Goal: Task Accomplishment & Management: Manage account settings

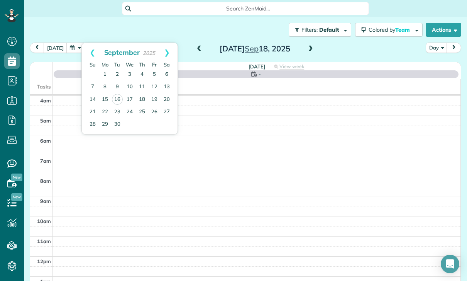
scroll to position [61, 0]
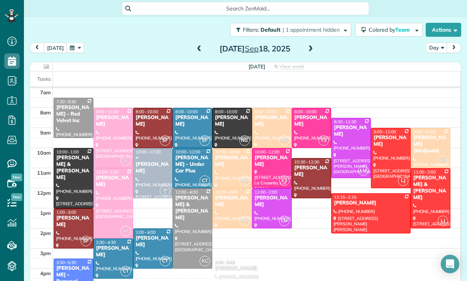
click at [68, 50] on button "button" at bounding box center [75, 47] width 18 height 10
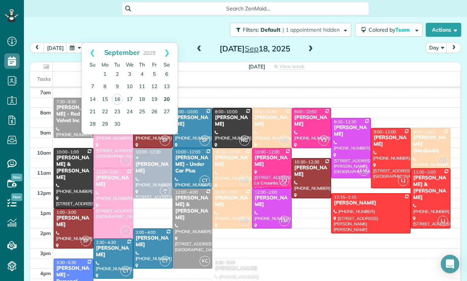
click at [168, 100] on link "20" at bounding box center [167, 99] width 12 height 12
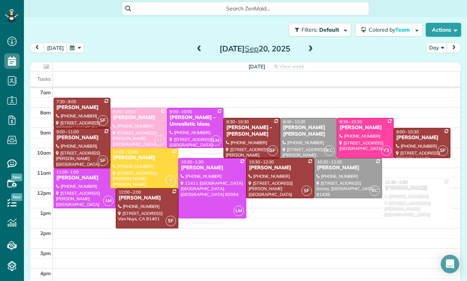
click at [75, 50] on button "button" at bounding box center [75, 47] width 18 height 10
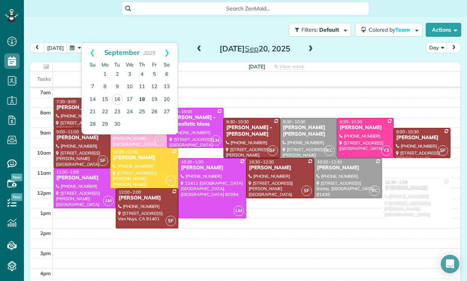
click at [139, 98] on link "18" at bounding box center [142, 99] width 12 height 12
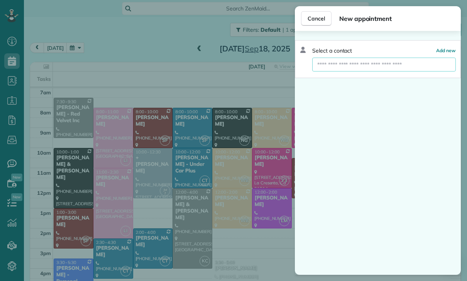
click at [332, 61] on input "text" at bounding box center [384, 65] width 144 height 14
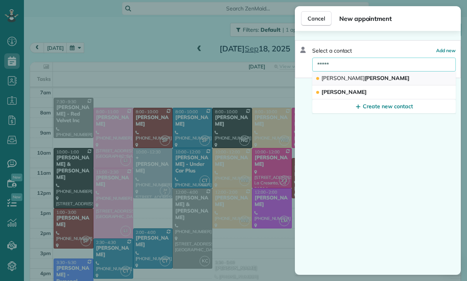
type input "*****"
click at [340, 76] on span "[PERSON_NAME]" at bounding box center [366, 78] width 88 height 7
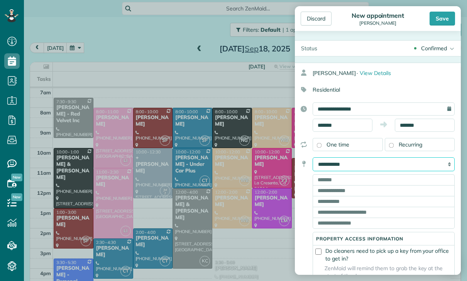
click at [351, 161] on select "**********" at bounding box center [384, 164] width 142 height 14
select select "******"
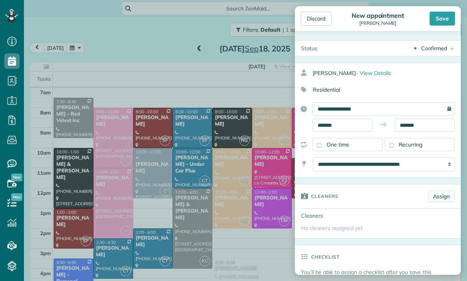
click at [444, 197] on link "Assign" at bounding box center [441, 196] width 27 height 12
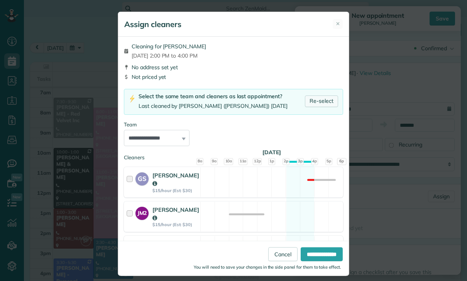
click at [317, 102] on link "Re-select" at bounding box center [321, 101] width 33 height 12
select select "*****"
click at [309, 261] on input "**********" at bounding box center [322, 254] width 42 height 14
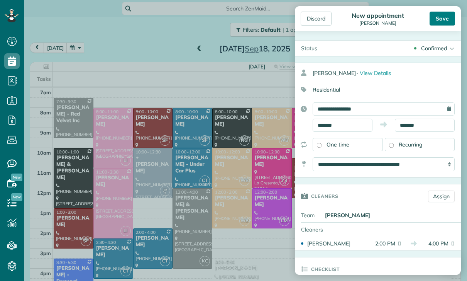
click at [443, 22] on div "Save" at bounding box center [442, 19] width 25 height 14
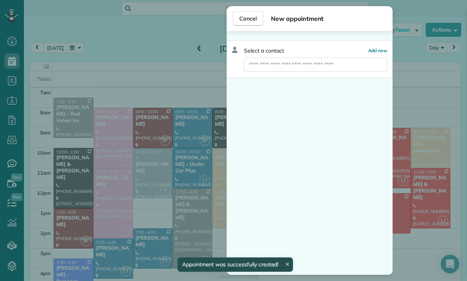
scroll to position [61, 0]
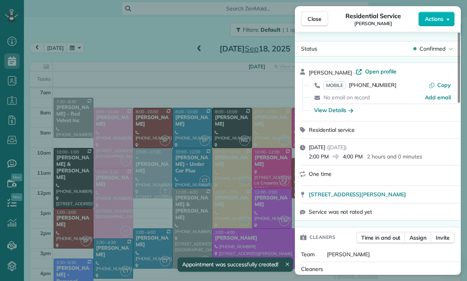
click at [217, 187] on div "Close Residential Service [PERSON_NAME] Actions Status Confirmed [PERSON_NAME] …" at bounding box center [233, 140] width 467 height 281
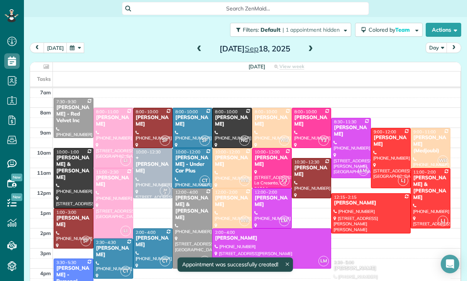
click at [71, 46] on button "button" at bounding box center [75, 47] width 18 height 10
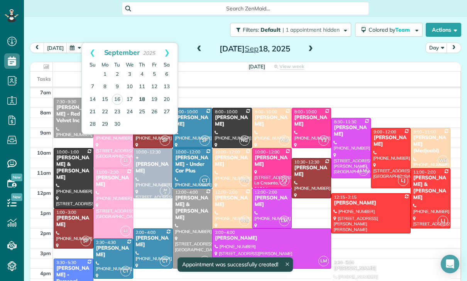
click at [144, 97] on link "18" at bounding box center [142, 99] width 12 height 12
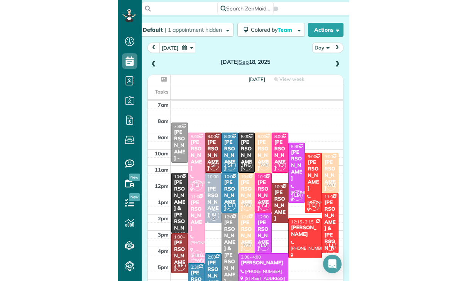
scroll to position [61, 0]
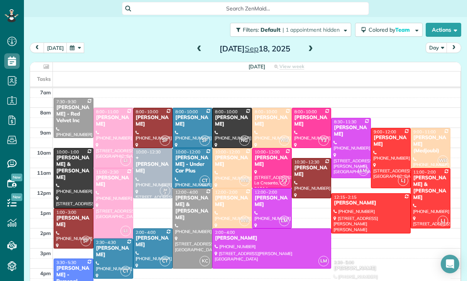
click at [313, 49] on span at bounding box center [311, 49] width 8 height 7
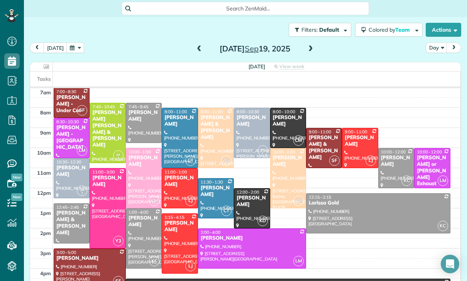
click at [74, 52] on button "button" at bounding box center [75, 47] width 18 height 10
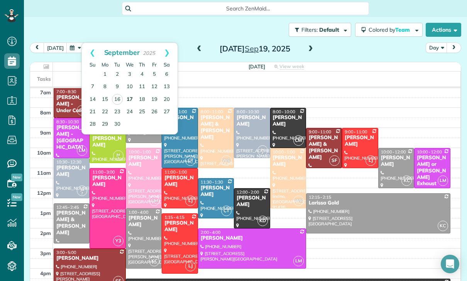
click at [129, 96] on link "17" at bounding box center [130, 99] width 12 height 12
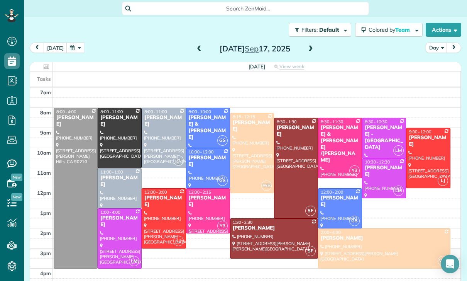
click at [73, 49] on button "button" at bounding box center [75, 47] width 18 height 10
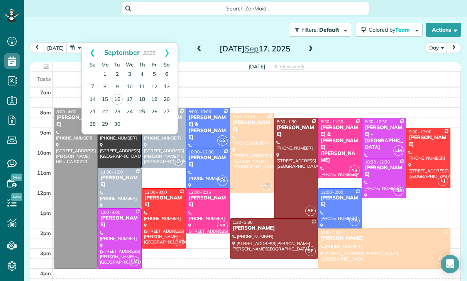
click at [85, 49] on link "Prev" at bounding box center [92, 52] width 21 height 19
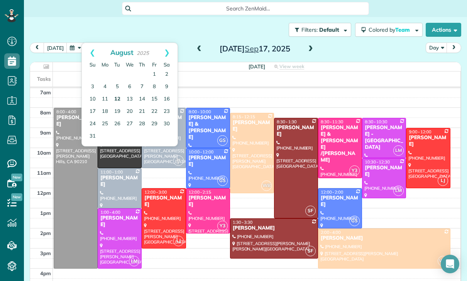
click at [119, 96] on link "12" at bounding box center [117, 99] width 12 height 12
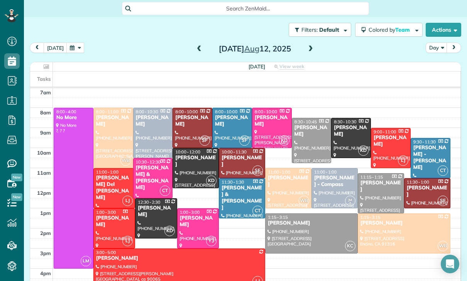
click at [310, 53] on span at bounding box center [311, 49] width 8 height 12
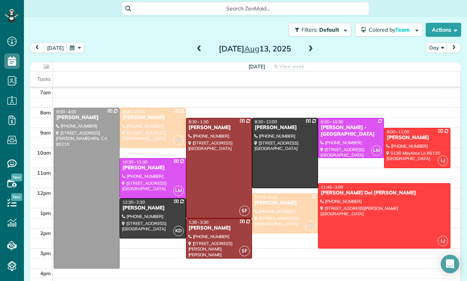
click at [311, 49] on span at bounding box center [311, 49] width 8 height 7
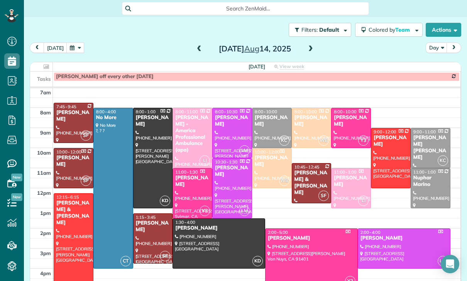
click at [313, 44] on span at bounding box center [311, 49] width 8 height 12
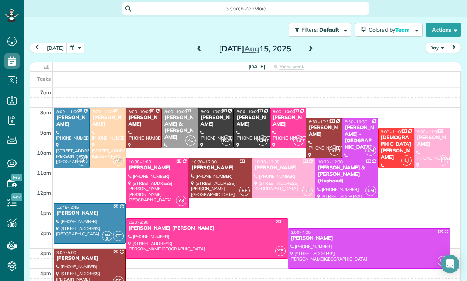
click at [311, 49] on span at bounding box center [311, 49] width 8 height 7
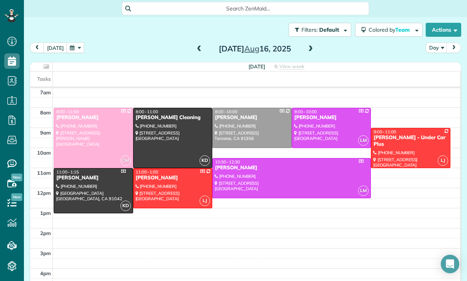
click at [81, 49] on button "button" at bounding box center [75, 47] width 18 height 10
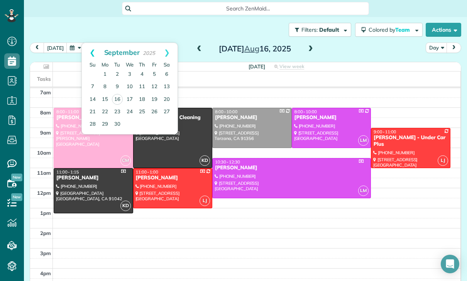
click at [93, 54] on link "Prev" at bounding box center [92, 52] width 21 height 19
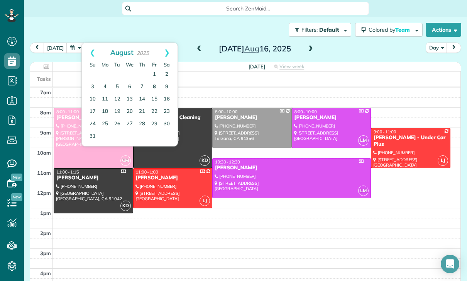
click at [154, 87] on link "8" at bounding box center [154, 87] width 12 height 12
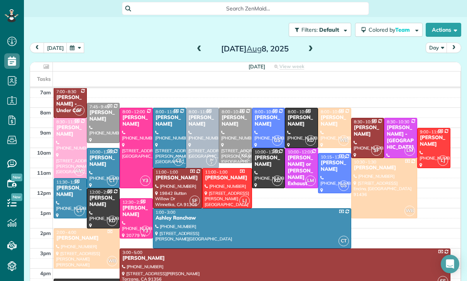
click at [191, 48] on div "[DATE] Day [DATE]" at bounding box center [246, 49] width 432 height 14
click at [197, 54] on span at bounding box center [199, 49] width 8 height 12
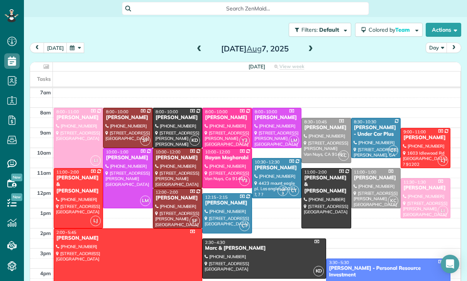
click at [197, 50] on span at bounding box center [199, 49] width 8 height 7
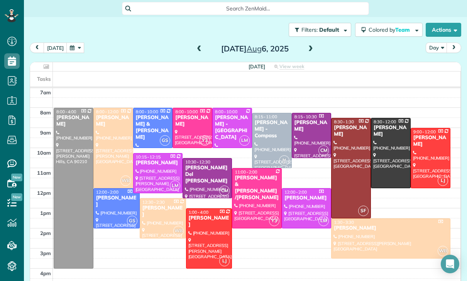
click at [374, 239] on div at bounding box center [391, 238] width 118 height 39
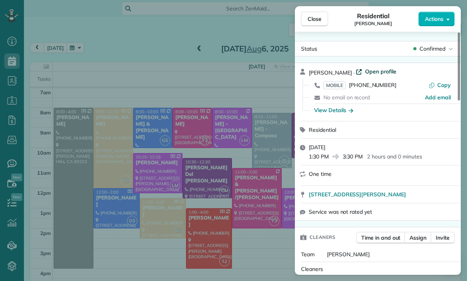
click at [373, 69] on span "Open profile" at bounding box center [380, 72] width 31 height 8
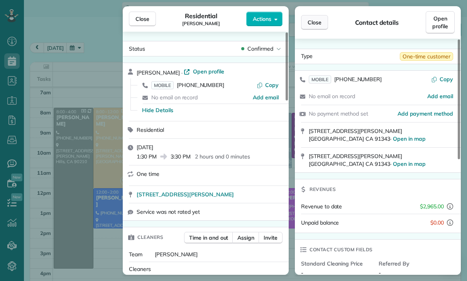
click at [312, 20] on span "Close" at bounding box center [315, 23] width 14 height 8
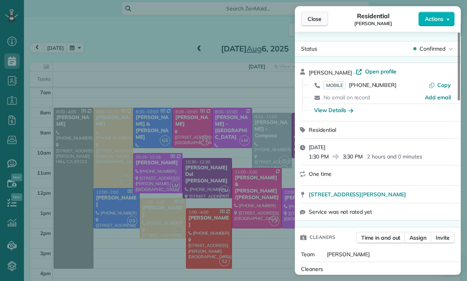
click at [315, 20] on span "Close" at bounding box center [315, 19] width 14 height 8
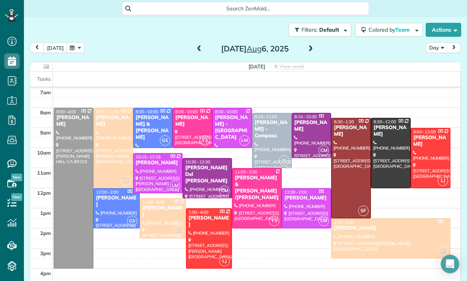
click at [200, 48] on span at bounding box center [199, 49] width 8 height 7
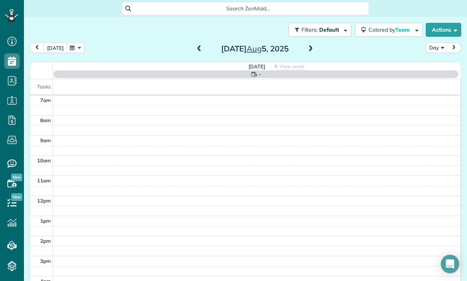
scroll to position [61, 0]
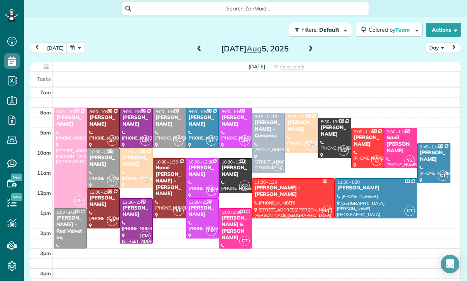
click at [193, 56] on div "[DATE] Day [DATE]" at bounding box center [246, 49] width 432 height 14
click at [191, 52] on div "[DATE] Day [DATE]" at bounding box center [246, 49] width 432 height 14
click at [201, 46] on span at bounding box center [199, 49] width 8 height 7
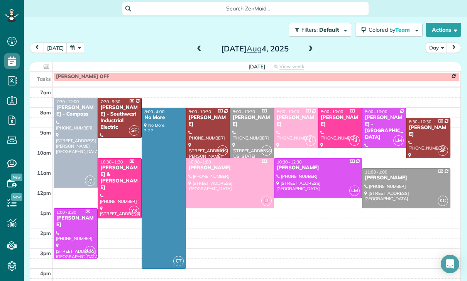
click at [76, 50] on button "button" at bounding box center [75, 47] width 18 height 10
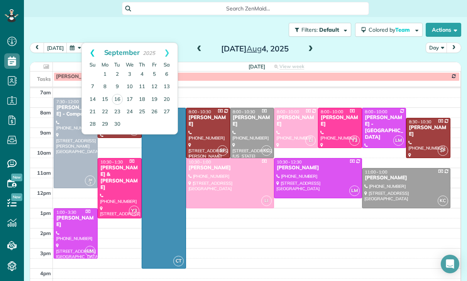
click at [91, 50] on link "Prev" at bounding box center [92, 52] width 21 height 19
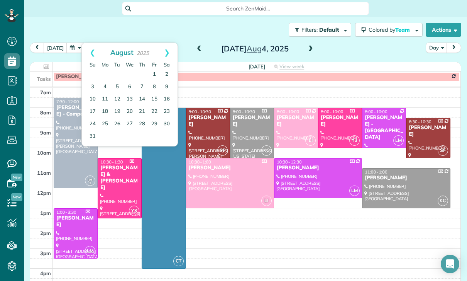
click at [151, 72] on link "1" at bounding box center [154, 74] width 12 height 12
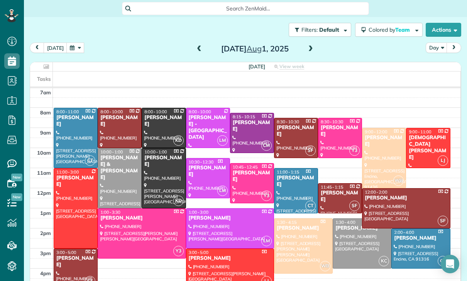
click at [197, 49] on span at bounding box center [199, 49] width 8 height 7
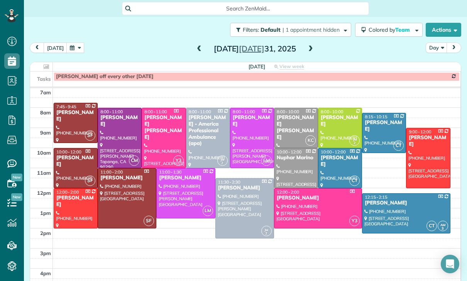
click at [197, 47] on span at bounding box center [199, 49] width 8 height 7
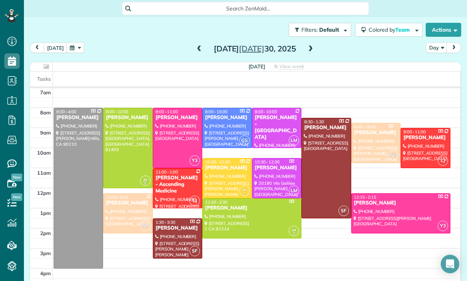
click at [198, 49] on span at bounding box center [199, 49] width 8 height 7
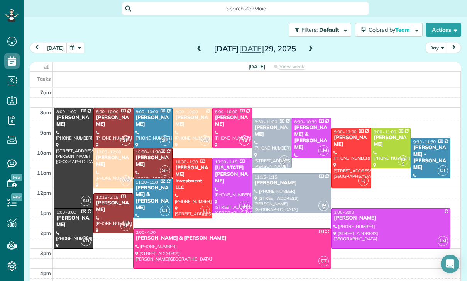
click at [200, 50] on span at bounding box center [199, 49] width 8 height 7
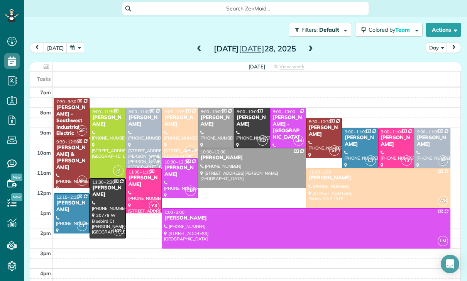
click at [195, 47] on span at bounding box center [199, 49] width 8 height 7
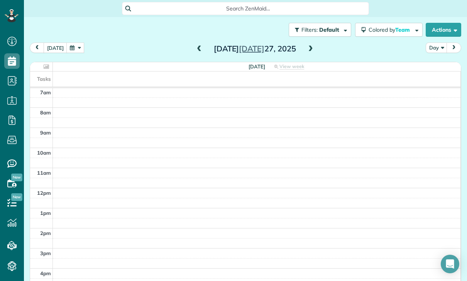
click at [200, 51] on span at bounding box center [199, 49] width 8 height 7
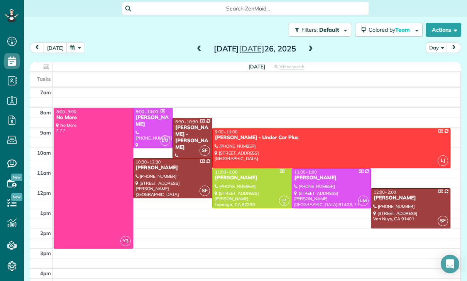
click at [199, 49] on span at bounding box center [199, 49] width 8 height 7
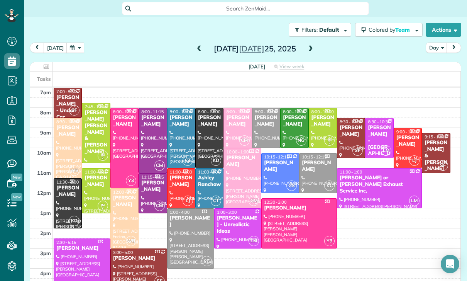
click at [73, 48] on button "button" at bounding box center [75, 47] width 18 height 10
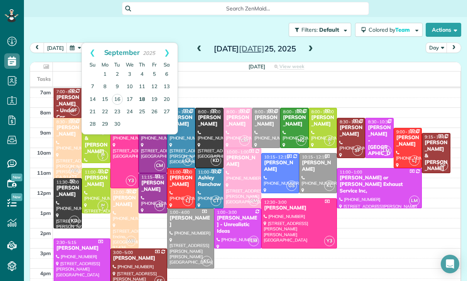
click at [143, 98] on link "18" at bounding box center [142, 99] width 12 height 12
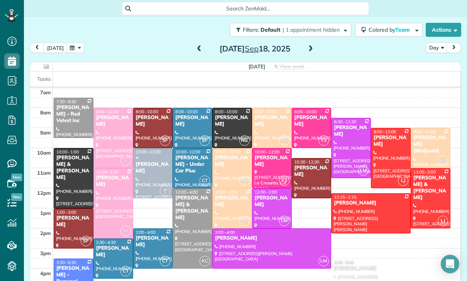
click at [308, 47] on span at bounding box center [311, 49] width 8 height 7
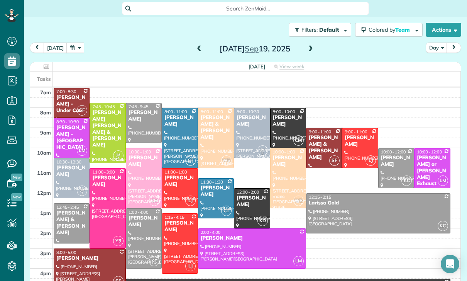
click at [72, 40] on div "Filters: Default | 1 appointment hidden Colored by Team Color by Cleaner Color …" at bounding box center [245, 29] width 443 height 25
click at [73, 50] on button "button" at bounding box center [75, 47] width 18 height 10
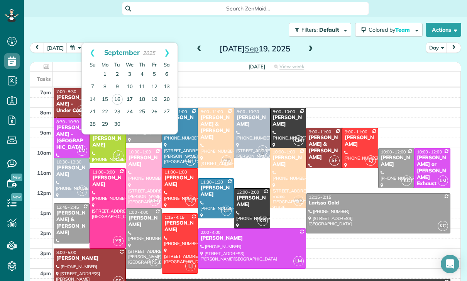
click at [128, 100] on link "17" at bounding box center [130, 99] width 12 height 12
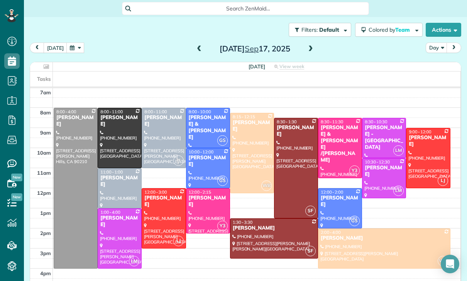
click at [307, 51] on span at bounding box center [311, 49] width 8 height 7
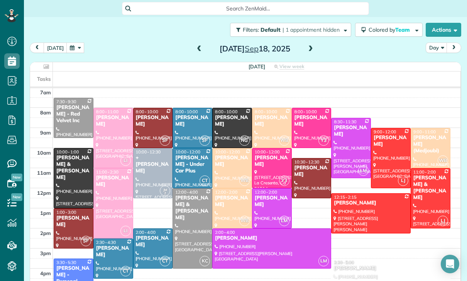
click at [307, 49] on span at bounding box center [311, 49] width 8 height 7
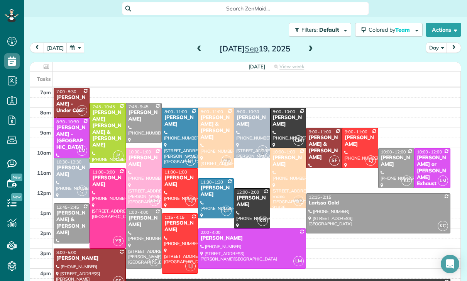
click at [66, 52] on button "button" at bounding box center [75, 47] width 18 height 10
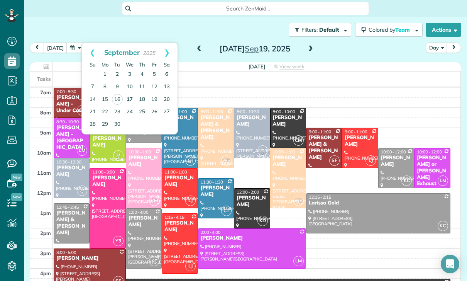
click at [128, 100] on link "17" at bounding box center [130, 99] width 12 height 12
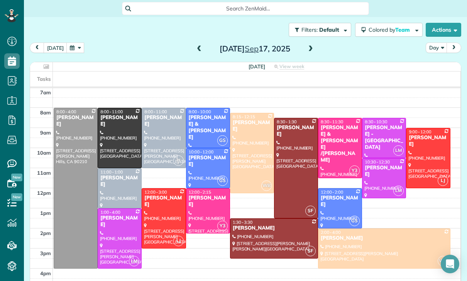
click at [76, 51] on button "button" at bounding box center [75, 47] width 18 height 10
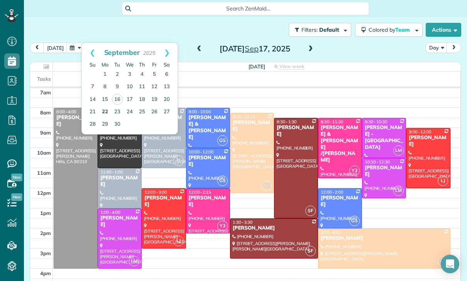
click at [107, 109] on link "22" at bounding box center [105, 112] width 12 height 12
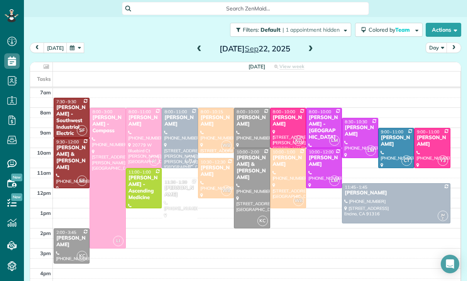
click at [307, 50] on span at bounding box center [311, 49] width 8 height 7
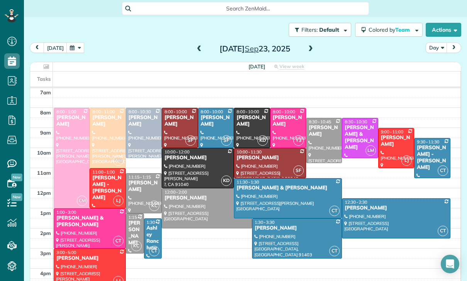
click at [308, 46] on span at bounding box center [311, 49] width 8 height 7
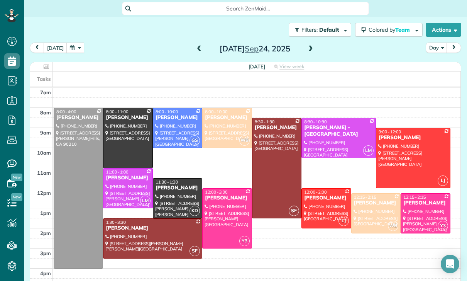
click at [71, 47] on button "button" at bounding box center [75, 47] width 18 height 10
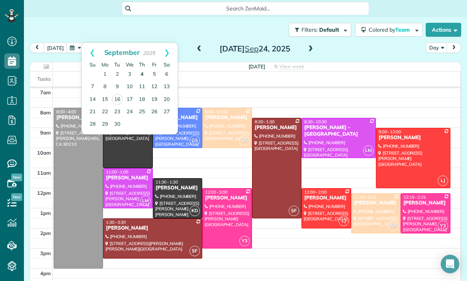
click at [142, 75] on link "4" at bounding box center [142, 74] width 12 height 12
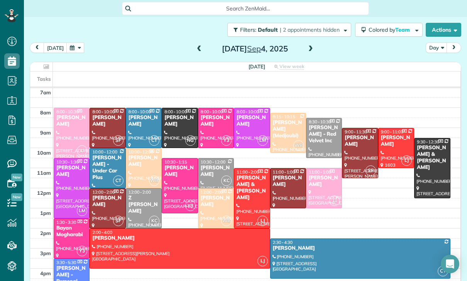
click at [78, 43] on button "button" at bounding box center [75, 47] width 18 height 10
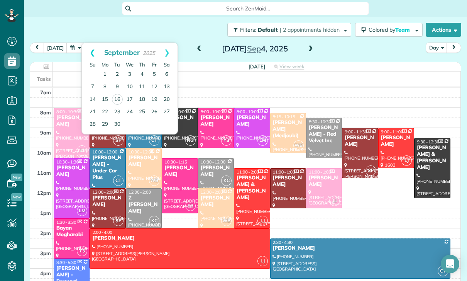
click at [88, 51] on link "Prev" at bounding box center [92, 52] width 21 height 19
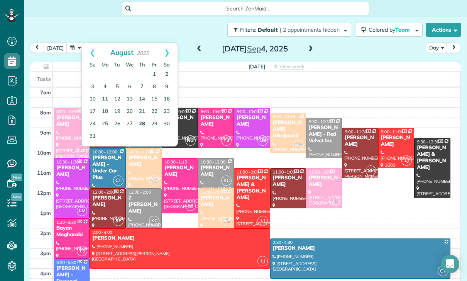
click at [140, 126] on link "28" at bounding box center [142, 124] width 12 height 12
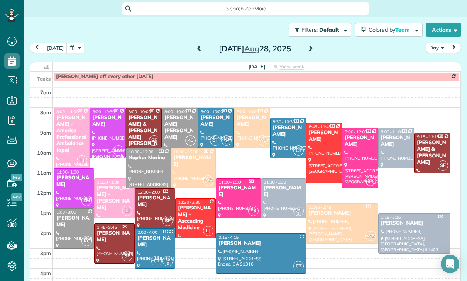
click at [387, 149] on div at bounding box center [396, 147] width 35 height 39
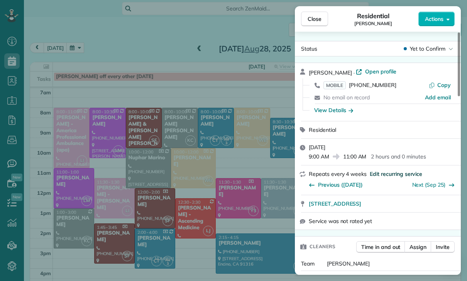
click at [385, 173] on span "Edit recurring service" at bounding box center [396, 174] width 53 height 8
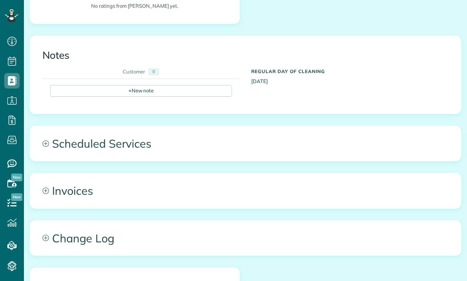
scroll to position [229, 0]
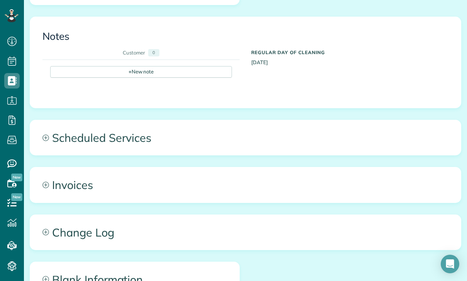
click at [120, 138] on span "Scheduled Services" at bounding box center [245, 137] width 431 height 35
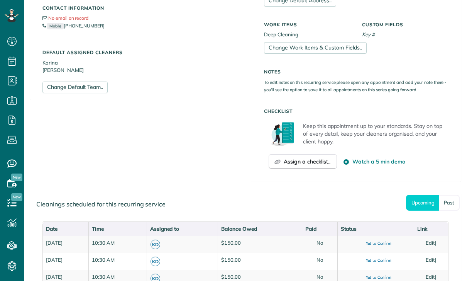
scroll to position [280, 0]
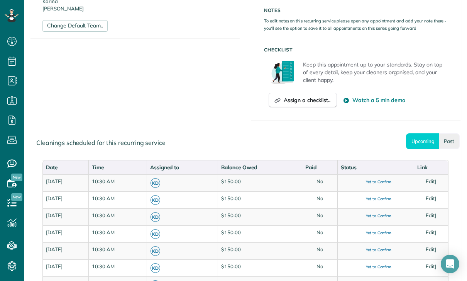
click at [452, 140] on link "Past" at bounding box center [449, 141] width 20 height 16
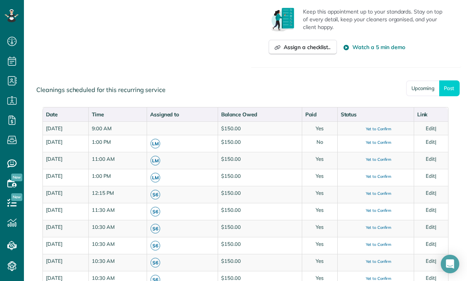
scroll to position [350, 0]
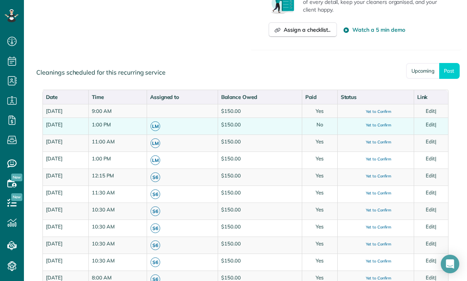
click at [434, 123] on link "Edit" at bounding box center [430, 124] width 9 height 6
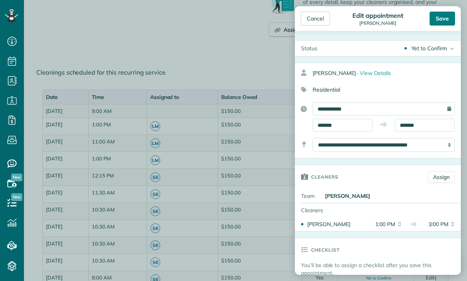
click at [437, 17] on div "Save" at bounding box center [442, 19] width 25 height 14
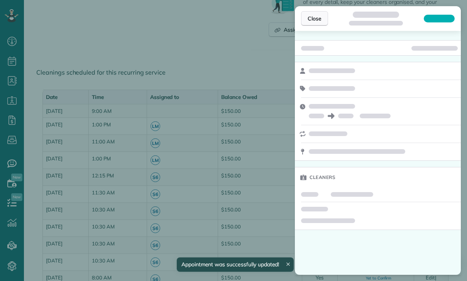
click at [311, 20] on span "Close" at bounding box center [315, 19] width 14 height 8
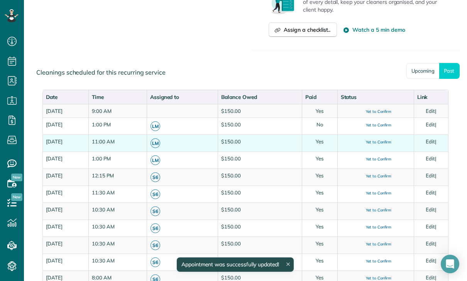
click at [434, 141] on link "Edit" at bounding box center [430, 141] width 9 height 6
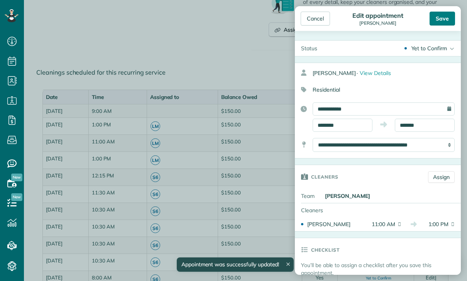
click at [451, 19] on div "Save" at bounding box center [442, 19] width 25 height 14
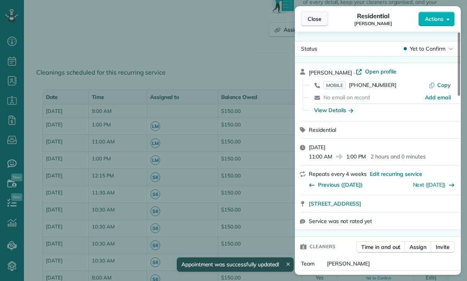
click at [312, 19] on span "Close" at bounding box center [315, 19] width 14 height 8
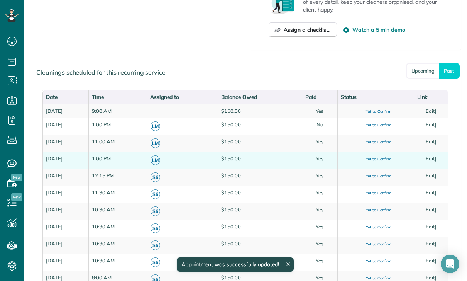
click at [435, 156] on link "Edit" at bounding box center [430, 158] width 9 height 6
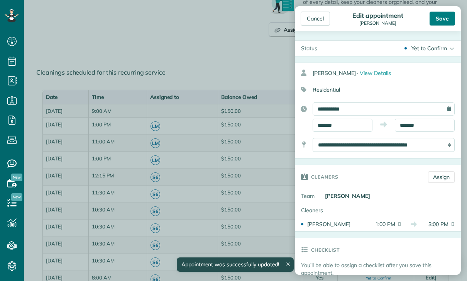
click at [443, 17] on div "Save" at bounding box center [442, 19] width 25 height 14
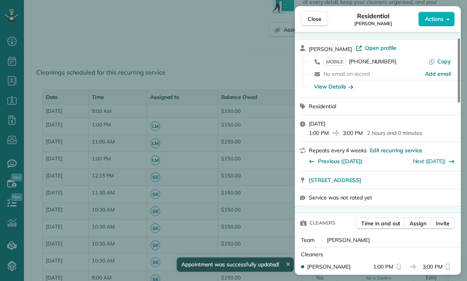
scroll to position [25, 0]
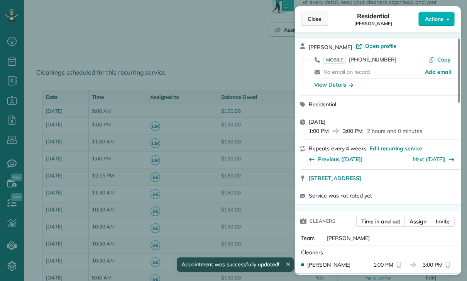
click at [313, 12] on button "Close" at bounding box center [314, 19] width 27 height 15
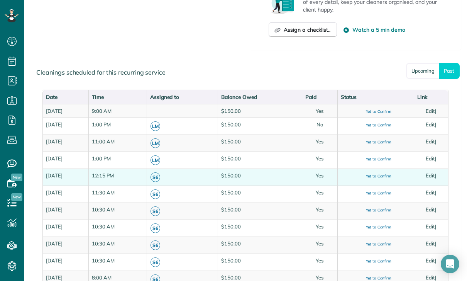
click at [444, 178] on td "Edit |" at bounding box center [431, 176] width 34 height 17
click at [435, 173] on link "Edit" at bounding box center [430, 175] width 9 height 6
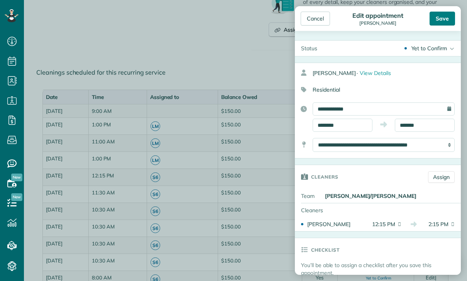
click at [441, 17] on div "Save" at bounding box center [442, 19] width 25 height 14
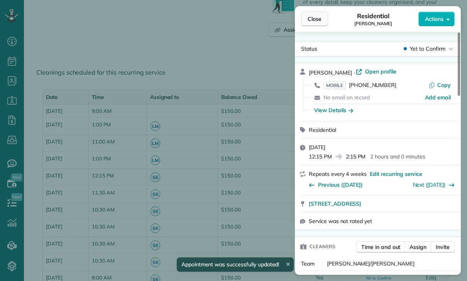
click at [309, 16] on span "Close" at bounding box center [315, 19] width 14 height 8
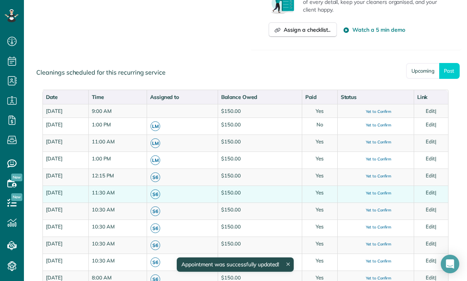
click at [430, 193] on link "Edit" at bounding box center [430, 192] width 9 height 6
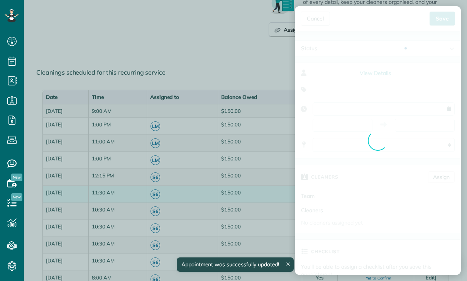
type input "**********"
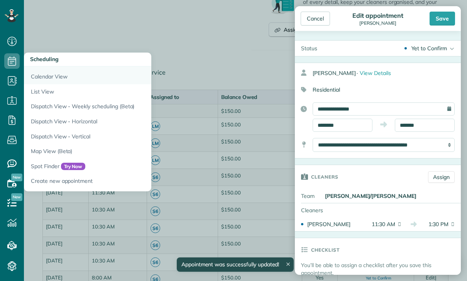
click at [42, 73] on link "Calendar View" at bounding box center [120, 75] width 193 height 18
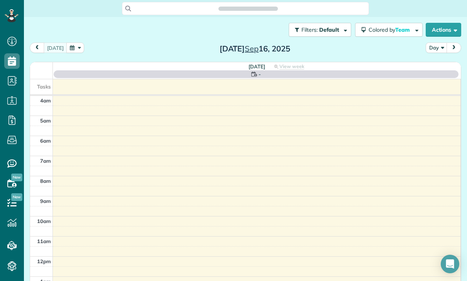
scroll to position [3, 3]
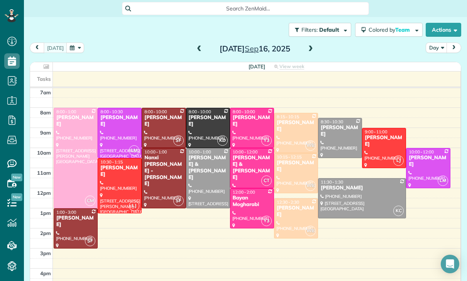
click at [76, 39] on div "Filters: Default Colored by Team Color by Cleaner Color by Team Color by Status…" at bounding box center [245, 29] width 443 height 25
click at [74, 49] on button "button" at bounding box center [75, 47] width 18 height 10
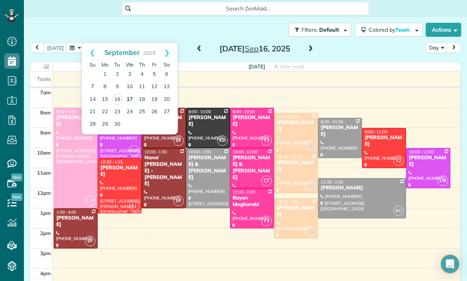
click at [129, 99] on link "17" at bounding box center [130, 99] width 12 height 12
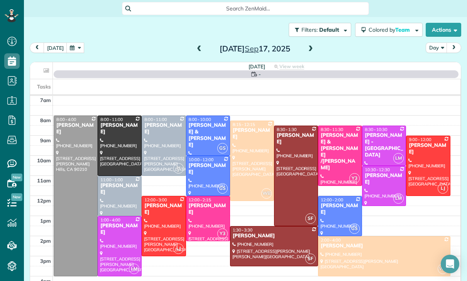
scroll to position [61, 0]
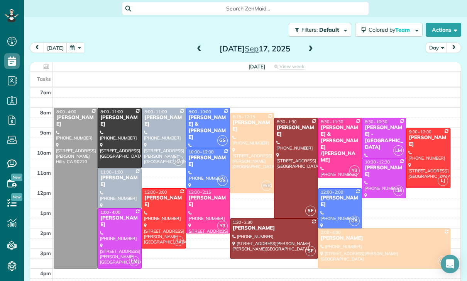
click at [308, 48] on span at bounding box center [311, 49] width 8 height 7
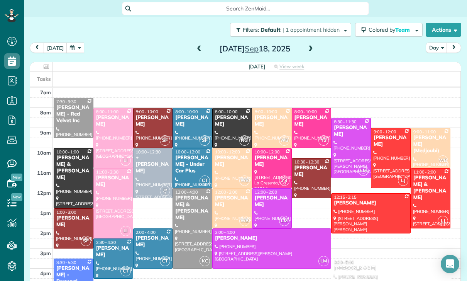
click at [312, 46] on span at bounding box center [311, 49] width 8 height 7
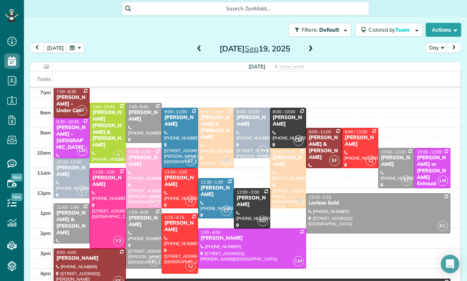
click at [76, 49] on button "button" at bounding box center [75, 47] width 18 height 10
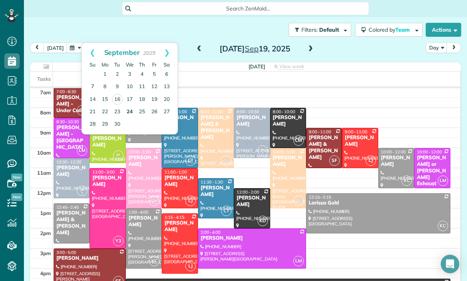
click at [129, 114] on link "24" at bounding box center [130, 112] width 12 height 12
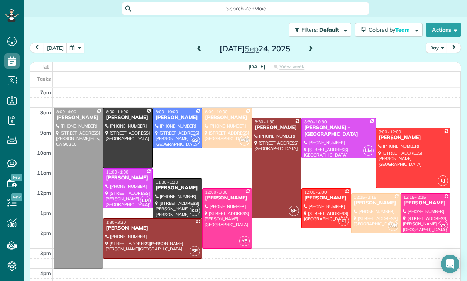
click at [197, 50] on span at bounding box center [199, 49] width 8 height 7
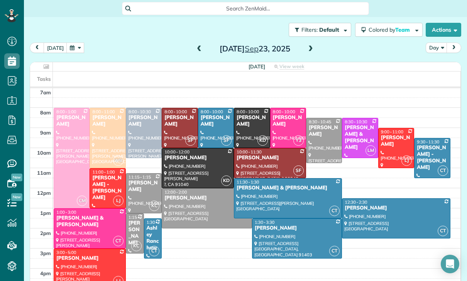
click at [197, 44] on span at bounding box center [199, 49] width 8 height 12
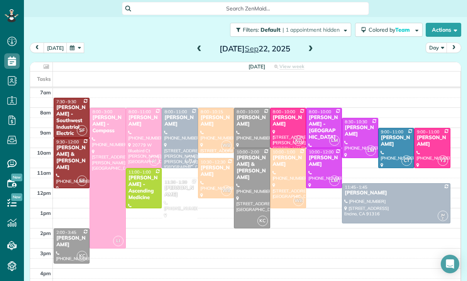
click at [75, 47] on button "button" at bounding box center [75, 47] width 18 height 10
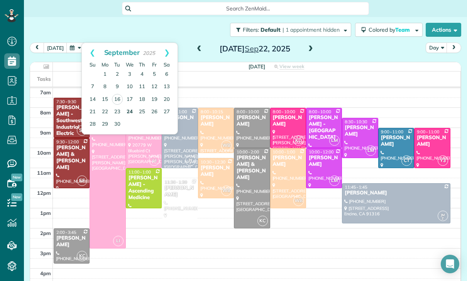
click at [129, 109] on link "24" at bounding box center [130, 112] width 12 height 12
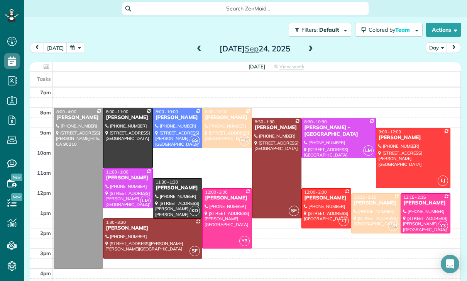
click at [307, 49] on span at bounding box center [311, 49] width 8 height 7
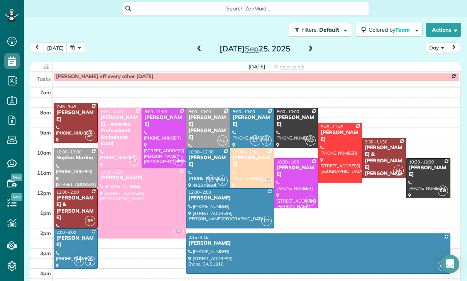
click at [82, 44] on button "button" at bounding box center [75, 47] width 18 height 10
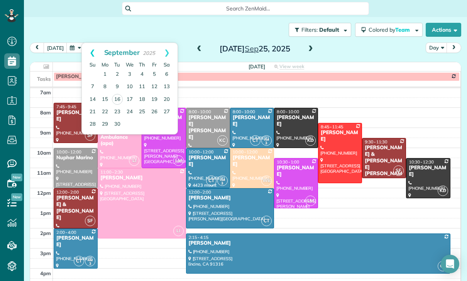
click at [87, 53] on link "Prev" at bounding box center [92, 52] width 21 height 19
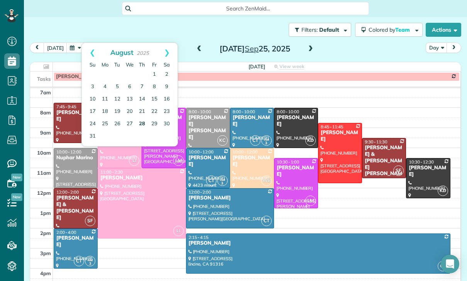
click at [142, 124] on link "28" at bounding box center [142, 124] width 12 height 12
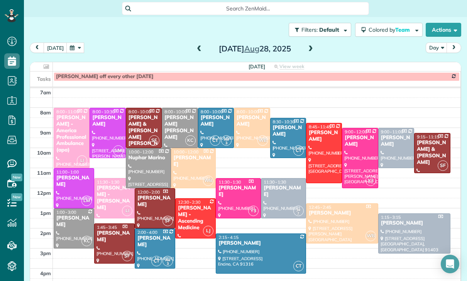
click at [386, 145] on div "[PERSON_NAME]" at bounding box center [396, 140] width 31 height 13
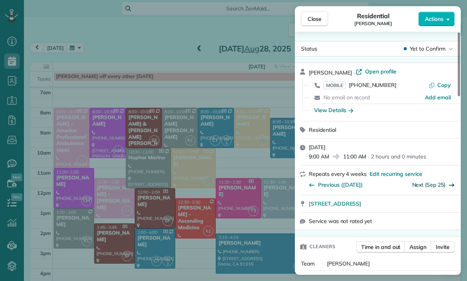
click at [434, 183] on link "Next (Sep 25)" at bounding box center [429, 184] width 34 height 7
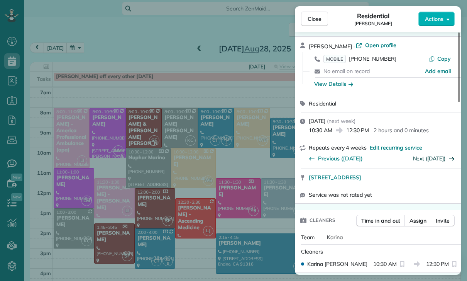
scroll to position [42, 0]
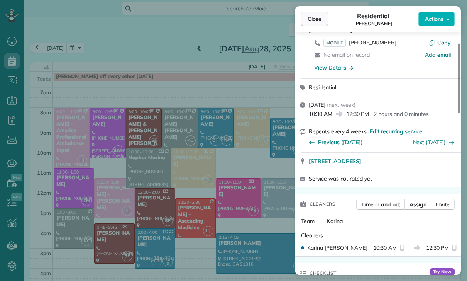
click at [317, 20] on span "Close" at bounding box center [315, 19] width 14 height 8
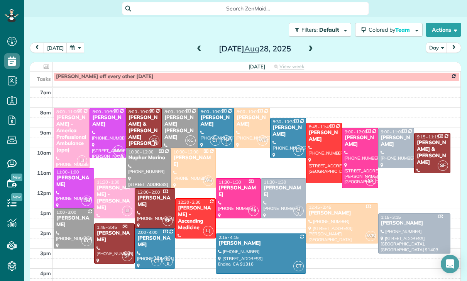
click at [74, 51] on button "button" at bounding box center [75, 47] width 18 height 10
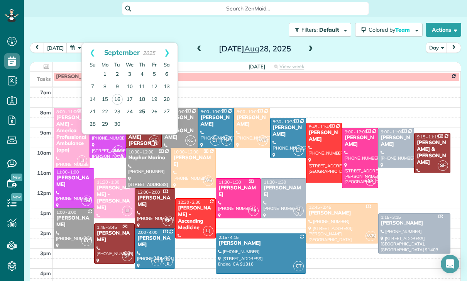
click at [141, 112] on link "25" at bounding box center [142, 112] width 12 height 12
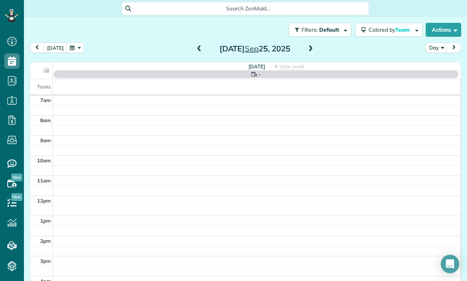
scroll to position [61, 0]
